Goal: Transaction & Acquisition: Purchase product/service

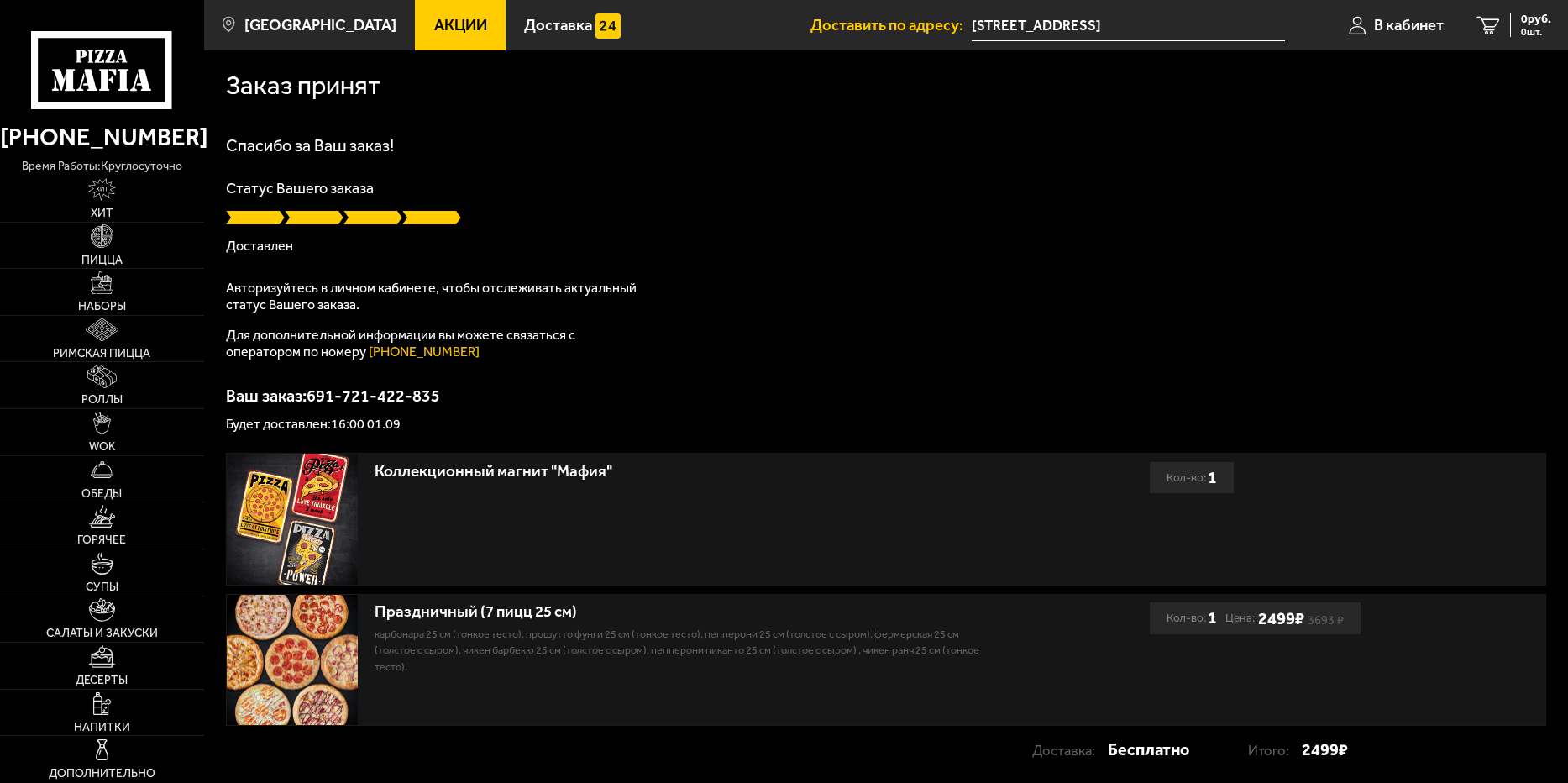
click at [323, 503] on img at bounding box center [292, 519] width 131 height 131
click at [567, 474] on div "Коллекционный магнит "Мафия"" at bounding box center [683, 472] width 618 height 20
click at [300, 521] on img at bounding box center [292, 519] width 131 height 131
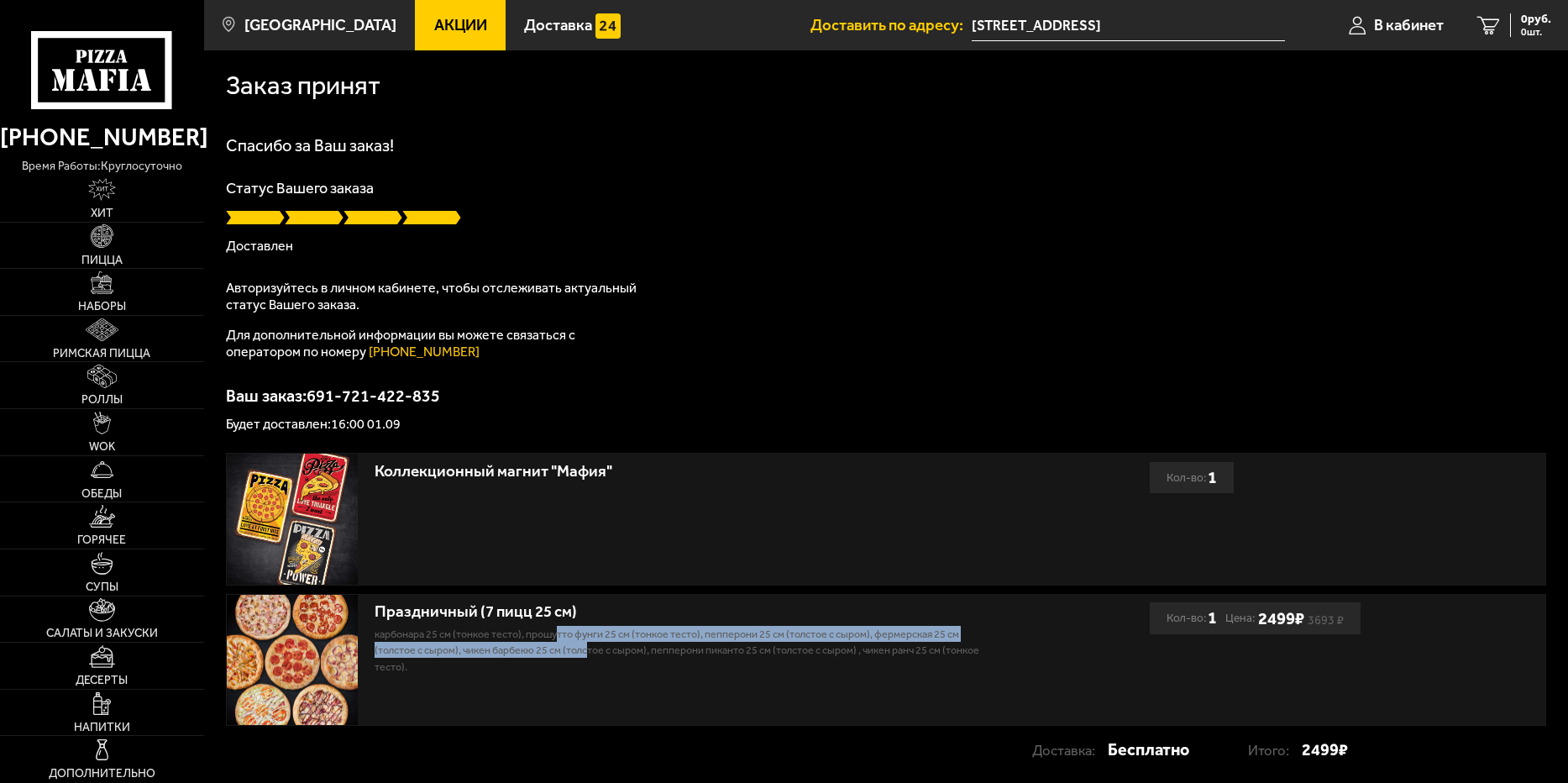
drag, startPoint x: 563, startPoint y: 633, endPoint x: 592, endPoint y: 648, distance: 32.6
click at [592, 648] on p "Карбонара 25 см (тонкое тесто), Прошутто Фунги 25 см (тонкое тесто), Пепперони …" at bounding box center [683, 650] width 618 height 49
click at [105, 287] on img at bounding box center [101, 282] width 23 height 23
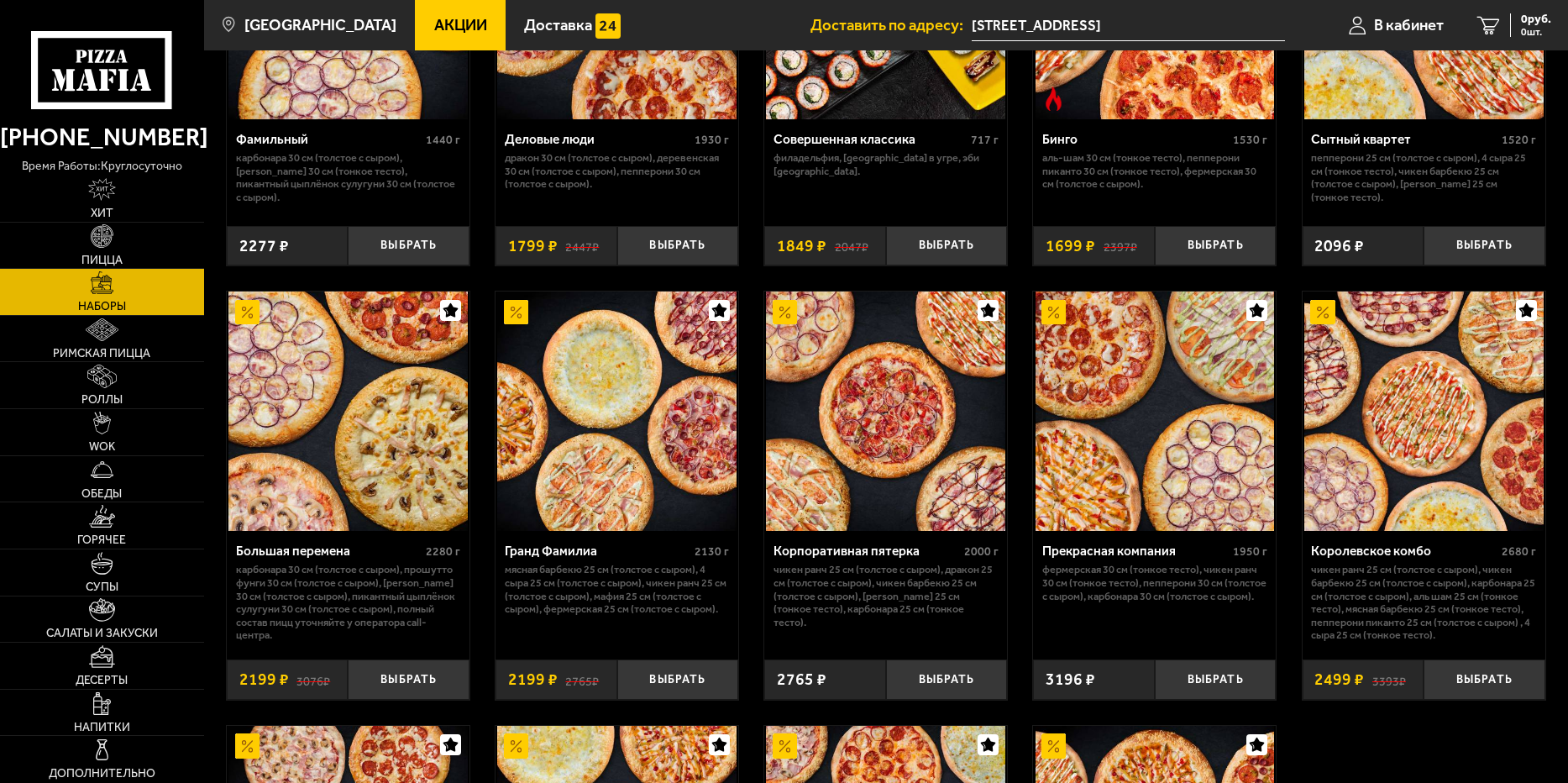
scroll to position [2268, 0]
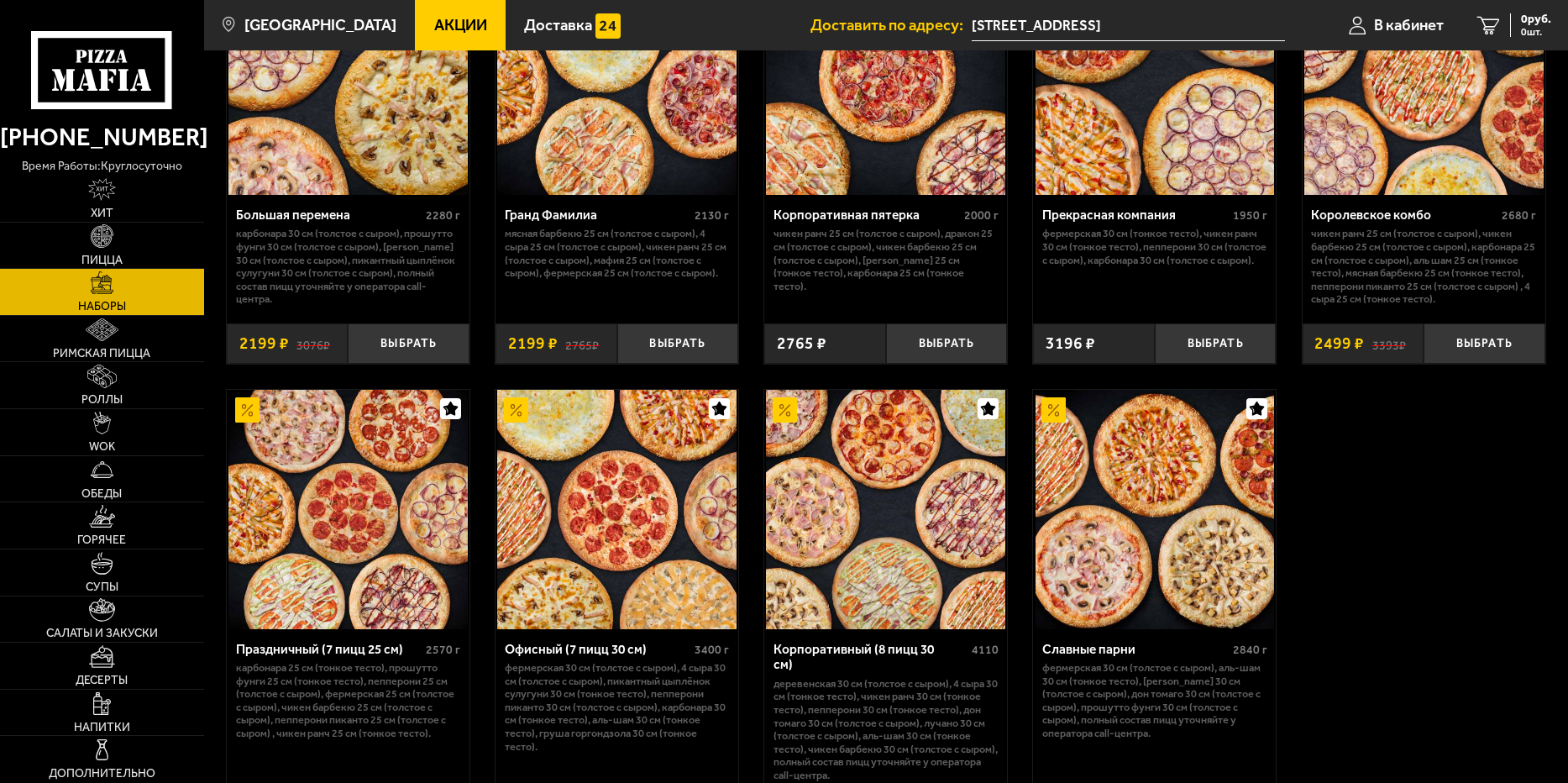
click at [340, 574] on img at bounding box center [348, 509] width 240 height 240
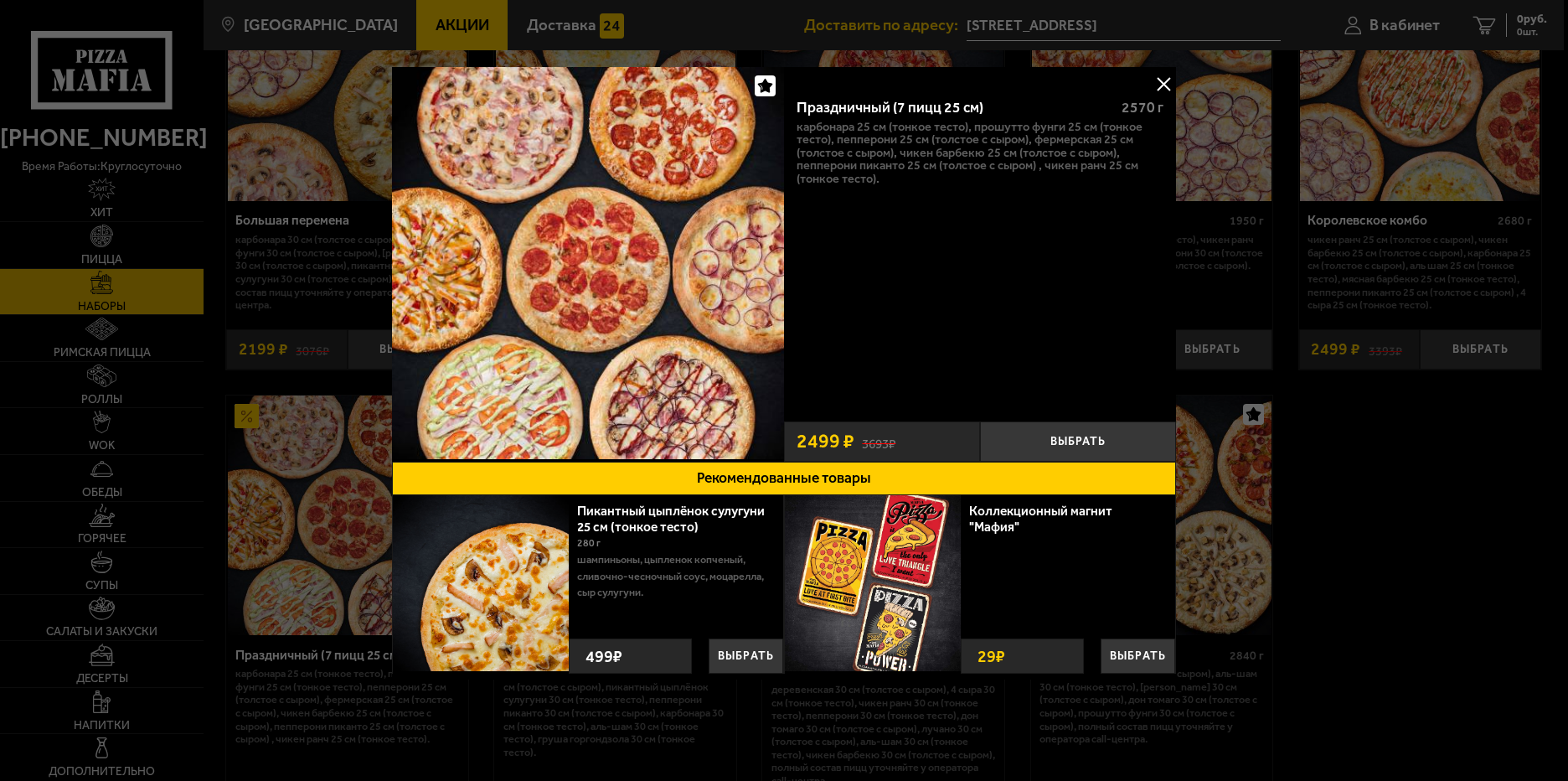
click at [1156, 83] on button at bounding box center [1163, 84] width 26 height 26
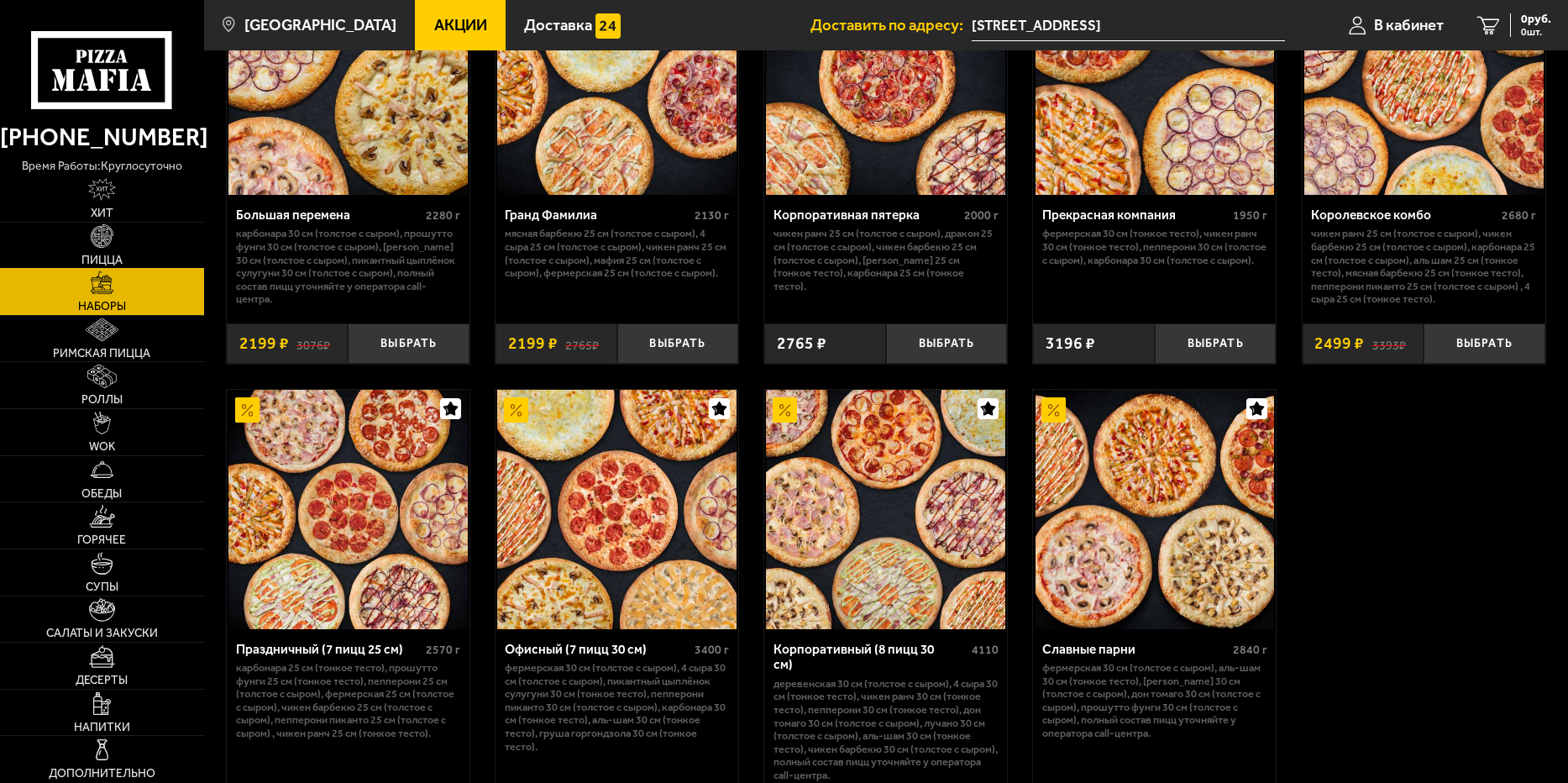
click at [122, 249] on link "Пицца" at bounding box center [101, 246] width 204 height 46
